Goal: Find contact information: Find contact information

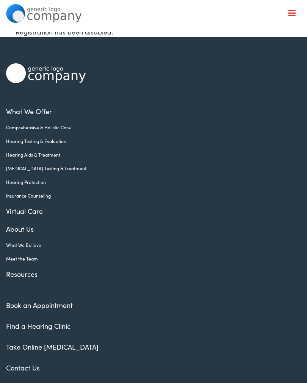
click at [193, 302] on li "Book an Appointment" at bounding box center [153, 305] width 295 height 10
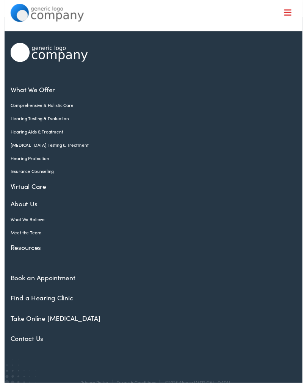
scroll to position [36, 0]
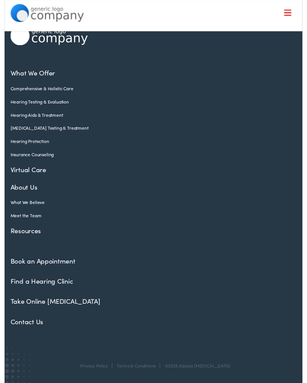
click at [22, 335] on link "Contact Us" at bounding box center [23, 331] width 34 height 9
